Goal: Task Accomplishment & Management: Complete application form

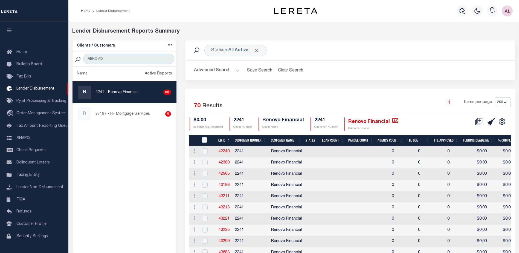
select select "200"
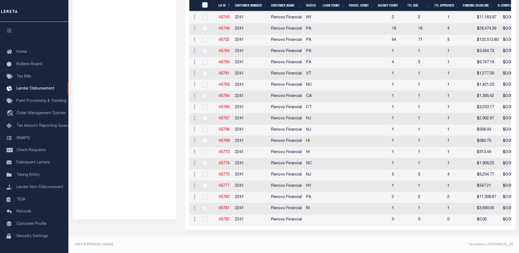
scroll to position [10, 0]
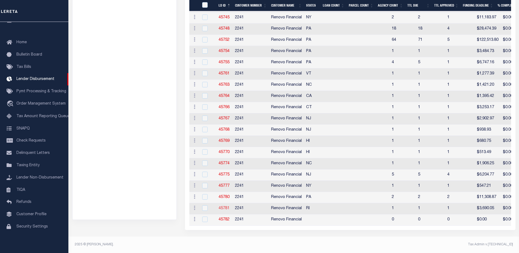
click at [223, 206] on link "45781" at bounding box center [224, 208] width 11 height 4
checkbox input "true"
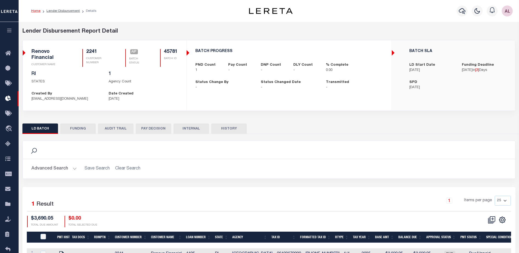
checkbox input "true"
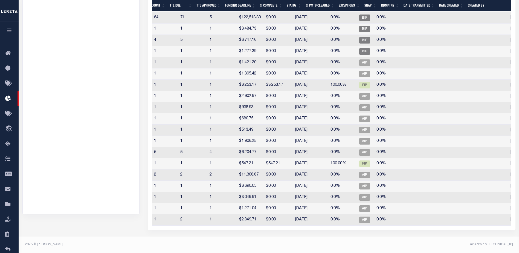
scroll to position [0, 178]
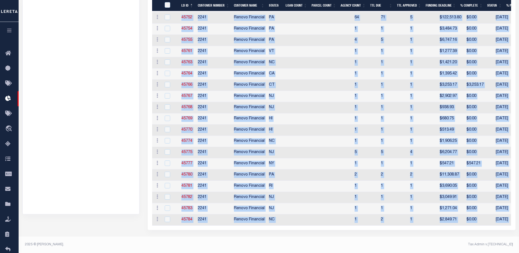
drag, startPoint x: 312, startPoint y: 226, endPoint x: 478, endPoint y: 218, distance: 166.6
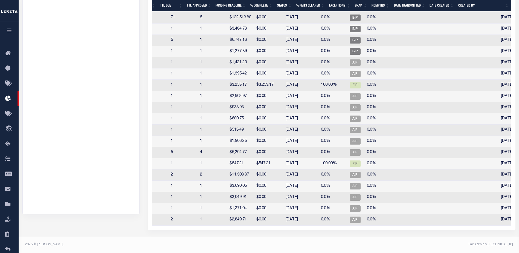
click at [463, 222] on td at bounding box center [481, 219] width 36 height 11
checkbox input "true"
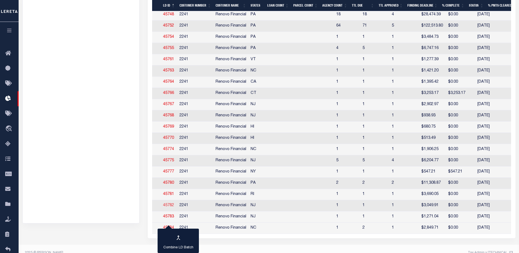
click at [166, 206] on link "45782" at bounding box center [168, 205] width 11 height 4
checkbox input "true"
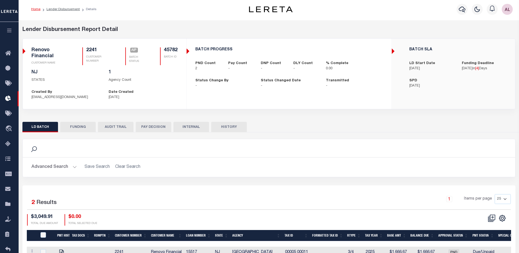
click at [81, 122] on button "FUNDING" at bounding box center [78, 127] width 36 height 10
type input "$0"
type input "[DATE]"
select select "100"
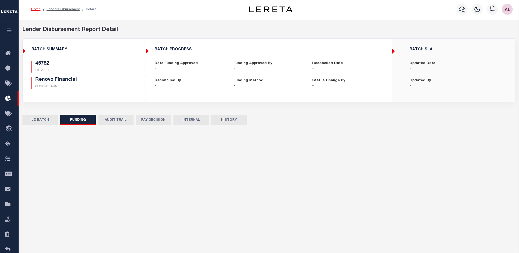
select select "100"
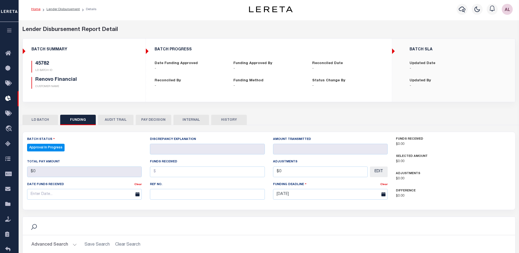
checkbox input "true"
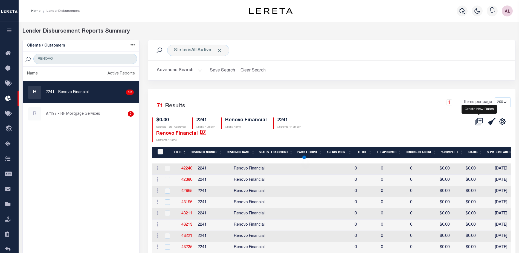
click at [479, 115] on div at bounding box center [479, 115] width 4 height 2
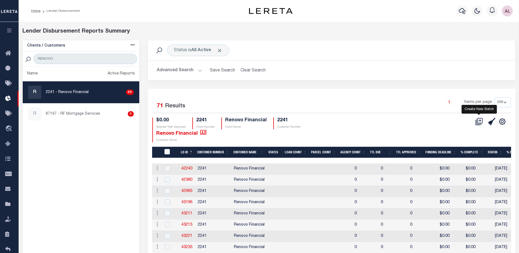
click at [481, 122] on icon at bounding box center [479, 122] width 8 height 8
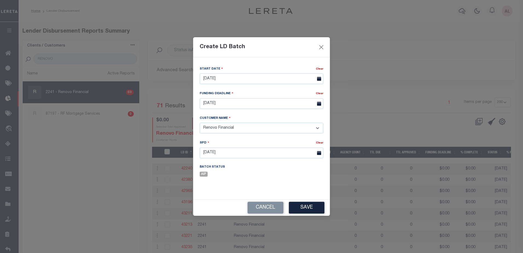
drag, startPoint x: 274, startPoint y: 207, endPoint x: 291, endPoint y: 169, distance: 41.8
click at [274, 207] on button "Cancel" at bounding box center [266, 208] width 36 height 12
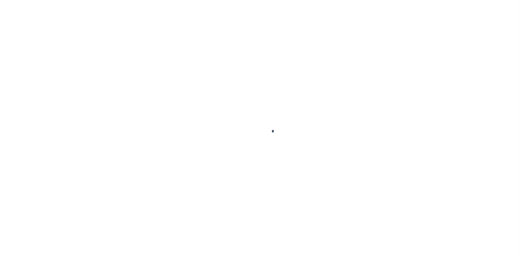
scroll to position [10, 0]
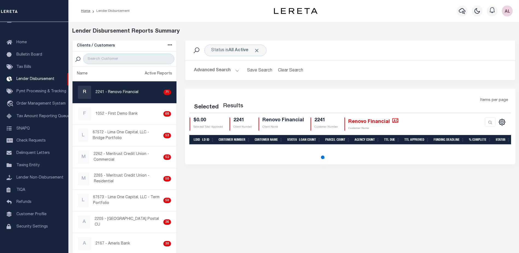
select select "200"
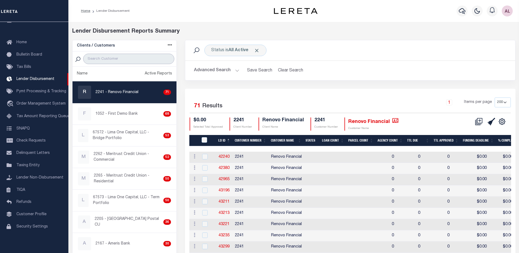
click at [112, 59] on input "search" at bounding box center [128, 59] width 91 height 10
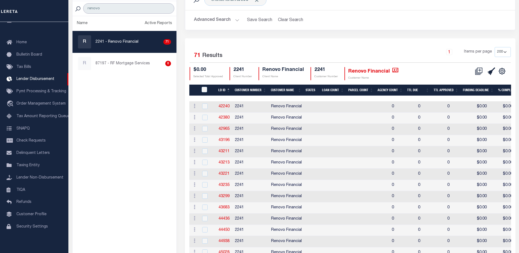
scroll to position [29, 0]
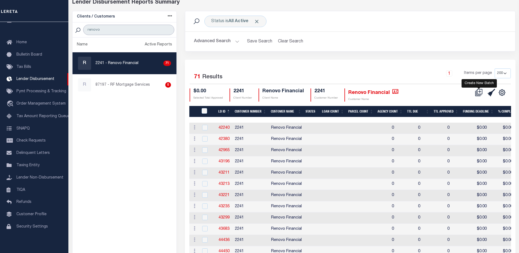
type input "renovo"
click at [478, 91] on icon at bounding box center [479, 91] width 5 height 5
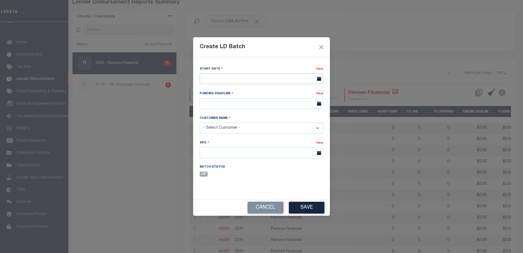
click at [216, 76] on input "text" at bounding box center [262, 78] width 124 height 11
click at [253, 143] on span "21" at bounding box center [253, 141] width 11 height 11
type input "[DATE]"
click at [214, 103] on input "text" at bounding box center [262, 103] width 124 height 11
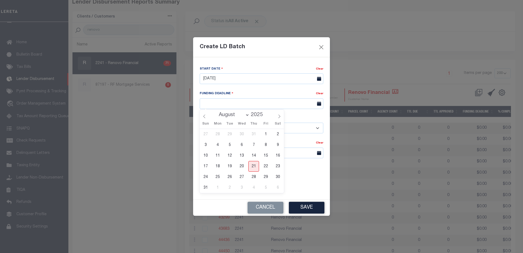
click at [388, 24] on div "Create LD Batch Start Date Clear [DATE] Clear" at bounding box center [261, 126] width 523 height 253
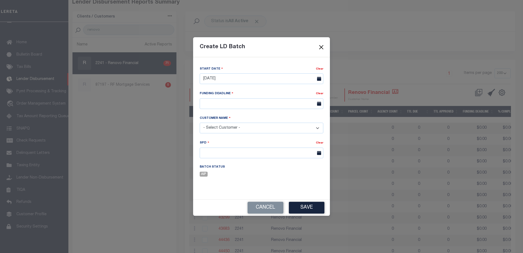
click at [319, 45] on button "Close" at bounding box center [321, 47] width 7 height 7
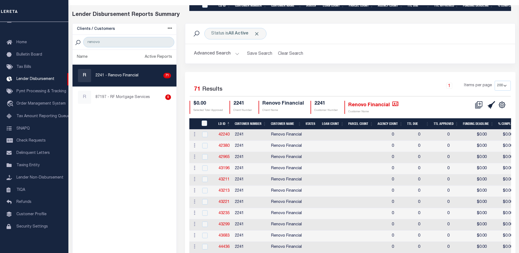
scroll to position [0, 0]
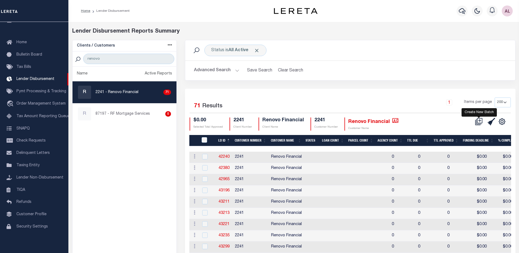
click at [479, 120] on icon at bounding box center [479, 122] width 8 height 8
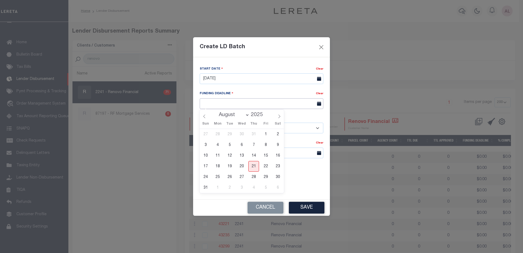
click at [221, 101] on input "text" at bounding box center [262, 103] width 124 height 11
click at [265, 188] on span "5" at bounding box center [266, 187] width 11 height 11
type input "[DATE]"
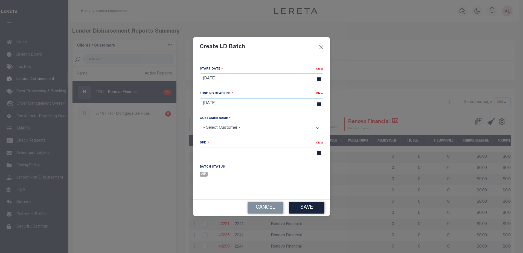
click at [219, 131] on select "- Select Customer - Accumatch - Refunds All In Credit Union Amarillo National B…" at bounding box center [262, 128] width 124 height 11
select select "2241"
click at [211, 152] on input "text" at bounding box center [262, 153] width 124 height 11
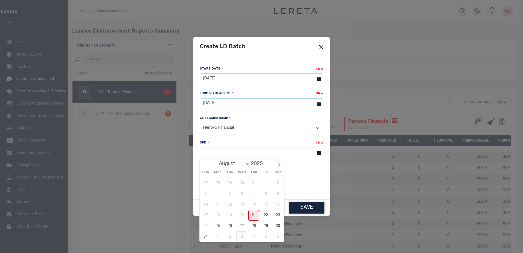
click at [243, 237] on span "3" at bounding box center [241, 236] width 11 height 11
type input "[DATE]"
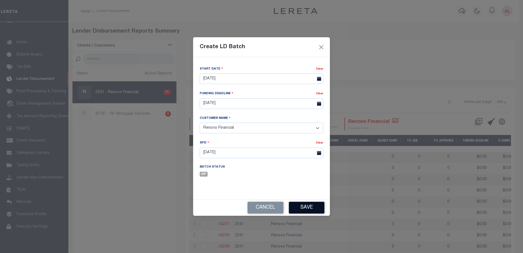
click at [302, 205] on button "Save" at bounding box center [307, 208] width 36 height 12
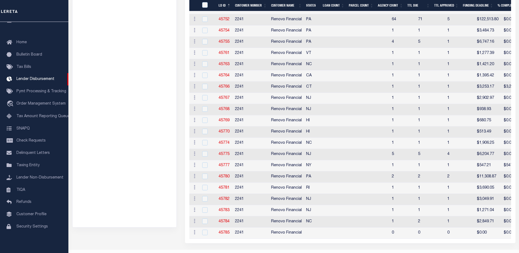
scroll to position [732, 0]
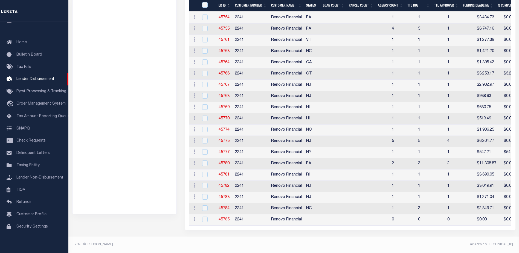
click at [227, 218] on link "45785" at bounding box center [224, 220] width 11 height 4
checkbox input "true"
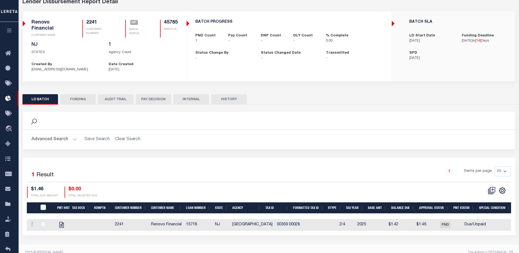
scroll to position [37, 0]
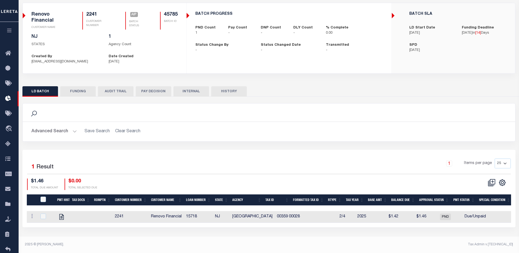
checkbox input "true"
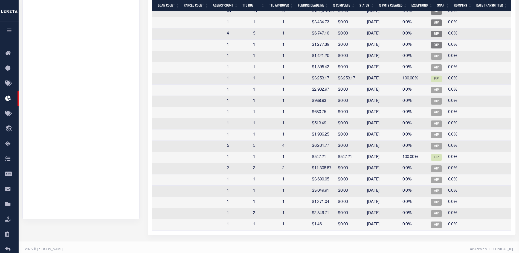
scroll to position [0, 89]
